Goal: Navigation & Orientation: Find specific page/section

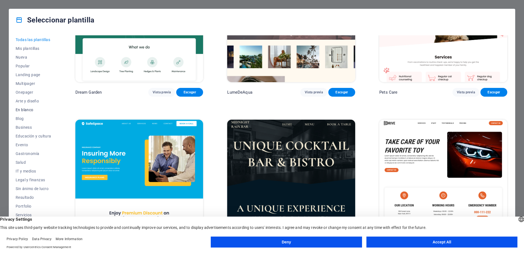
click at [30, 109] on span "En blanco" at bounding box center [34, 110] width 36 height 4
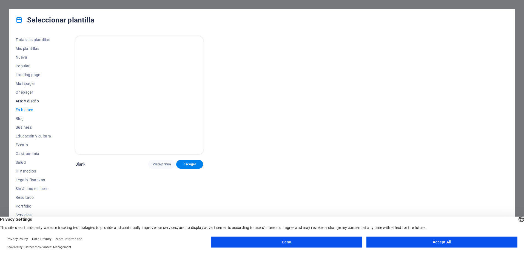
click at [32, 100] on span "Arte y diseño" at bounding box center [34, 101] width 36 height 4
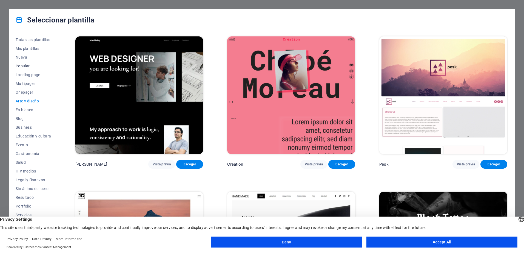
click at [26, 66] on span "Popular" at bounding box center [34, 66] width 36 height 4
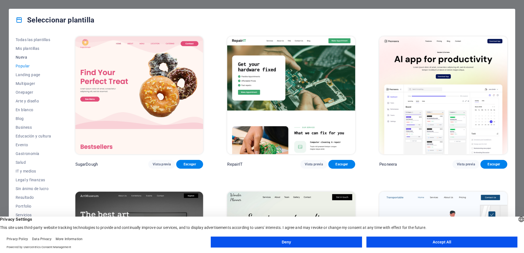
click at [22, 60] on button "Nueva" at bounding box center [34, 57] width 36 height 9
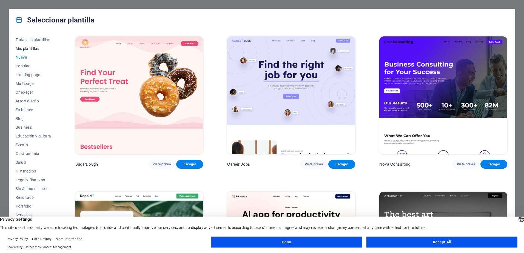
click at [25, 49] on span "Mis plantillas" at bounding box center [34, 48] width 36 height 4
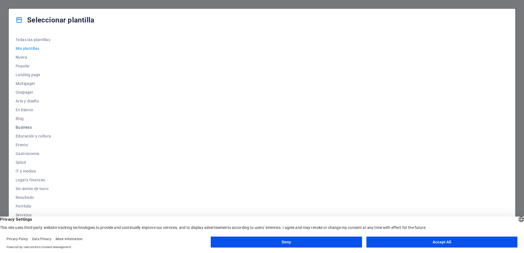
click at [28, 128] on span "Business" at bounding box center [34, 127] width 36 height 4
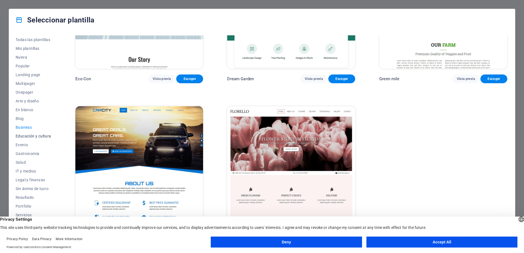
scroll to position [17, 0]
click at [25, 197] on span "Servicios" at bounding box center [34, 198] width 36 height 4
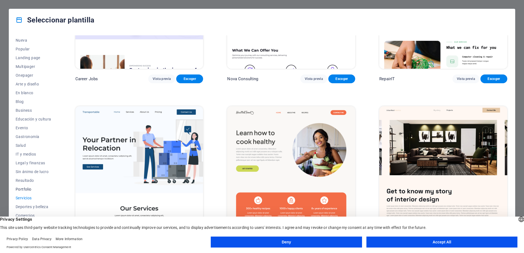
click at [32, 191] on span "Portfolio" at bounding box center [34, 189] width 36 height 4
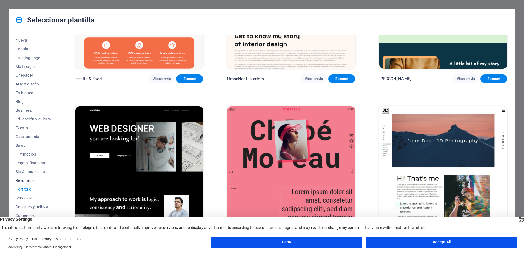
click at [27, 183] on button "Resultado" at bounding box center [34, 180] width 36 height 9
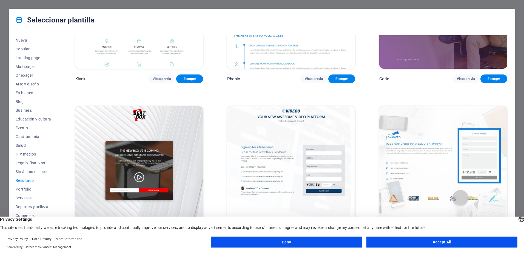
scroll to position [86, 0]
click at [27, 172] on span "Sin ánimo de lucro" at bounding box center [34, 172] width 36 height 4
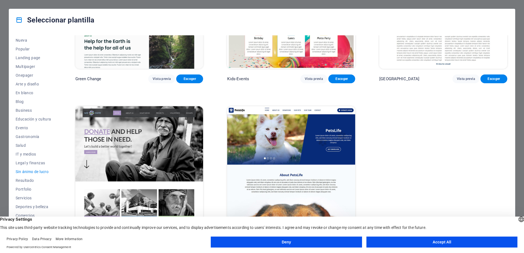
scroll to position [0, 0]
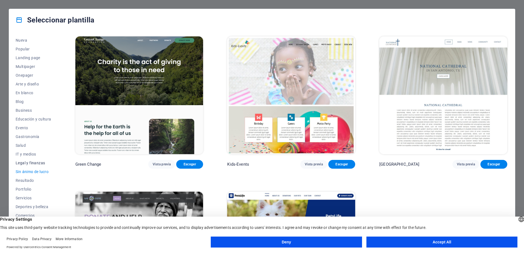
click at [27, 164] on span "Legal y finanzas" at bounding box center [34, 163] width 36 height 4
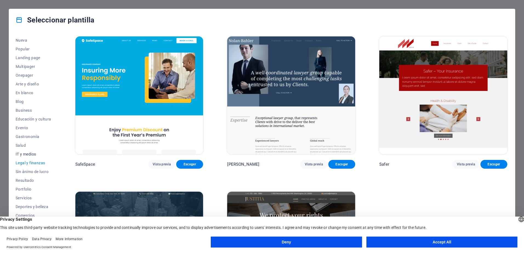
click at [32, 153] on span "IT y medios" at bounding box center [34, 154] width 36 height 4
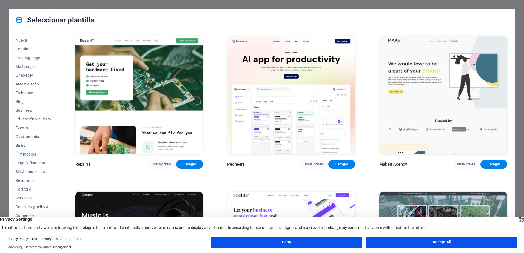
click at [22, 144] on span "Salud" at bounding box center [34, 145] width 36 height 4
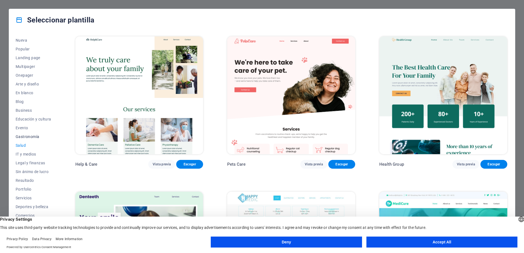
click at [23, 135] on span "Gastronomía" at bounding box center [34, 137] width 36 height 4
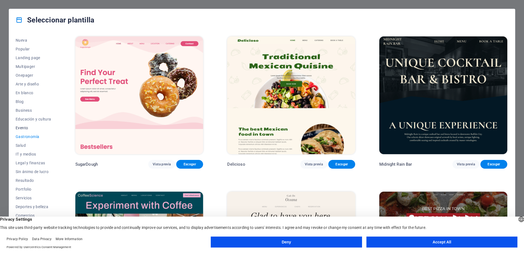
click at [21, 129] on span "Evento" at bounding box center [34, 128] width 36 height 4
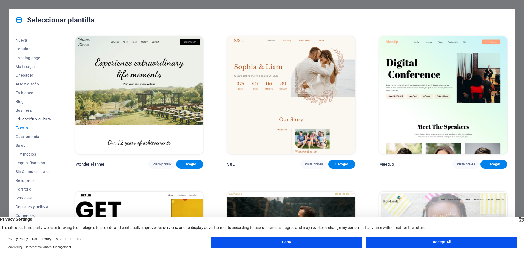
click at [29, 122] on button "Educación y cultura" at bounding box center [34, 119] width 36 height 9
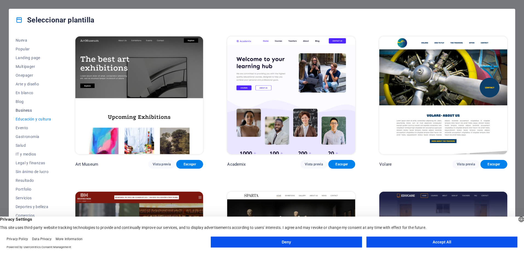
click at [25, 113] on button "Business" at bounding box center [34, 110] width 36 height 9
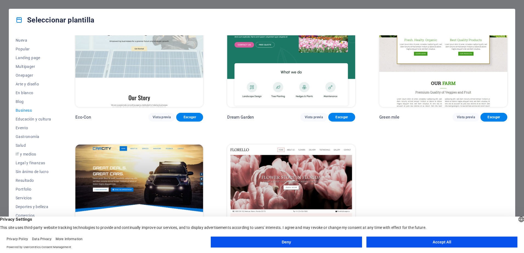
scroll to position [86, 0]
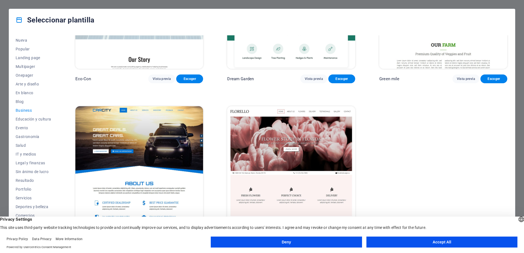
click at [343, 240] on button "Deny" at bounding box center [286, 242] width 151 height 11
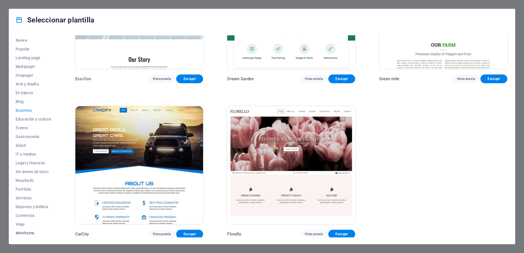
click at [24, 234] on span "Wireframe" at bounding box center [34, 233] width 36 height 4
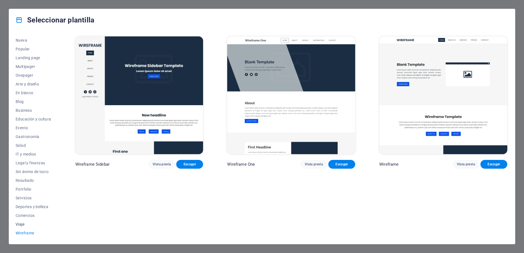
click at [19, 221] on button "Viaje" at bounding box center [34, 224] width 36 height 9
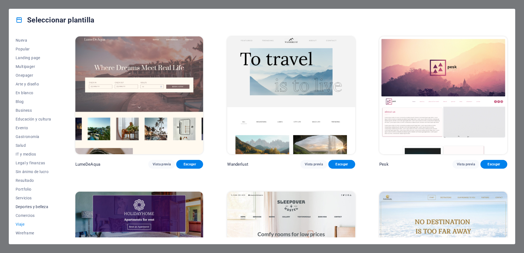
click at [25, 208] on span "Deportes y belleza" at bounding box center [34, 207] width 36 height 4
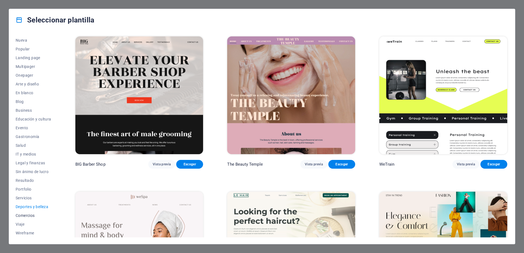
click at [24, 218] on button "Comercios" at bounding box center [34, 215] width 36 height 9
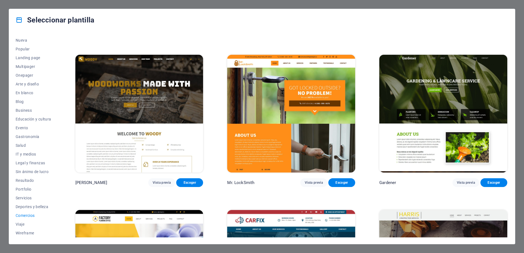
scroll to position [241, 0]
